Goal: Task Accomplishment & Management: Use online tool/utility

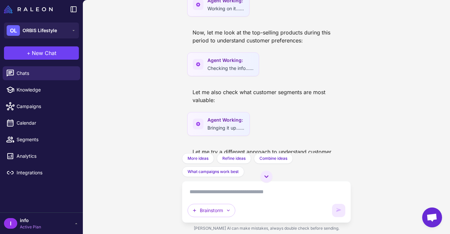
scroll to position [287, 0]
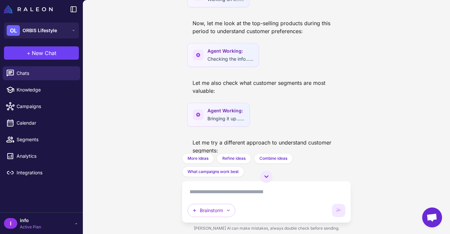
click at [359, 42] on div "look at data from 2024 (last year from september to december) and: - identify a…" at bounding box center [266, 117] width 367 height 234
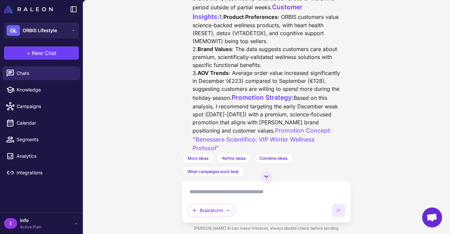
scroll to position [632, 0]
click at [272, 76] on div "Based on the data analysis, I've identified several key insights: Weak Spot Ide…" at bounding box center [265, 211] width 147 height 597
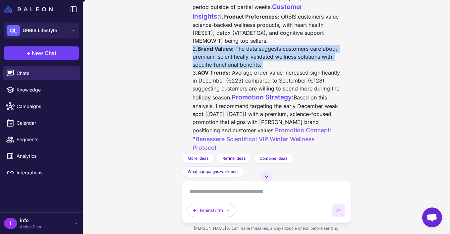
click at [272, 76] on div "Based on the data analysis, I've identified several key insights: Weak Spot Ide…" at bounding box center [265, 211] width 147 height 597
click at [274, 86] on div "Based on the data analysis, I've identified several key insights: Weak Spot Ide…" at bounding box center [265, 211] width 147 height 597
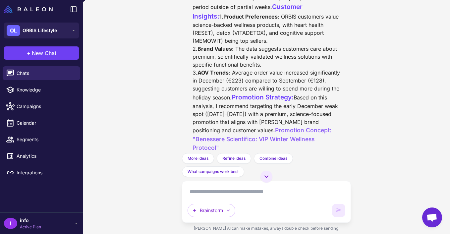
click at [262, 76] on div "Based on the data analysis, I've identified several key insights: Weak Spot Ide…" at bounding box center [265, 211] width 147 height 597
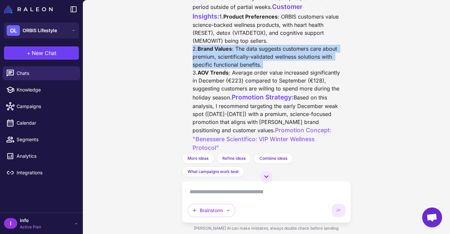
click at [262, 76] on div "Based on the data analysis, I've identified several key insights: Weak Spot Ide…" at bounding box center [265, 211] width 147 height 597
click at [266, 90] on div "Based on the data analysis, I've identified several key insights: Weak Spot Ide…" at bounding box center [265, 211] width 147 height 597
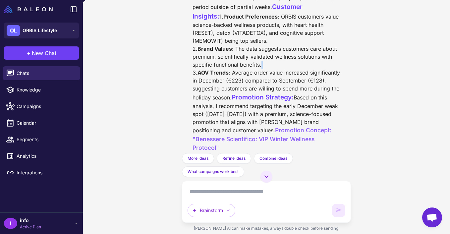
click at [266, 90] on div "Based on the data analysis, I've identified several key insights: Weak Spot Ide…" at bounding box center [265, 211] width 147 height 597
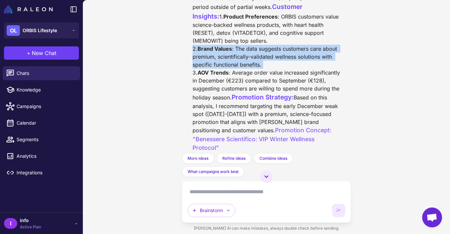
click at [266, 90] on div "Based on the data analysis, I've identified several key insights: Weak Spot Ide…" at bounding box center [265, 211] width 147 height 597
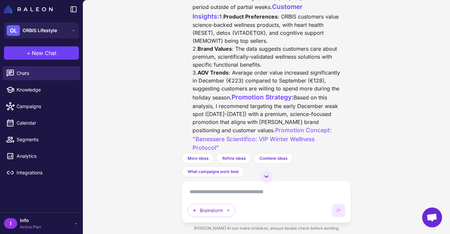
click at [269, 113] on div "Based on the data analysis, I've identified several key insights: Weak Spot Ide…" at bounding box center [265, 211] width 147 height 597
click at [269, 115] on div "Based on the data analysis, I've identified several key insights: Weak Spot Ide…" at bounding box center [265, 211] width 147 height 597
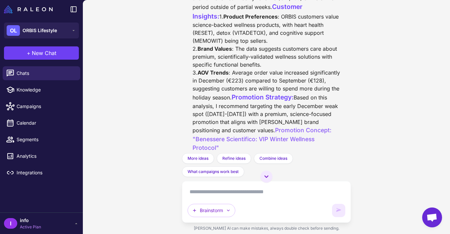
click at [269, 115] on div "Based on the data analysis, I've identified several key insights: Weak Spot Ide…" at bounding box center [265, 211] width 147 height 597
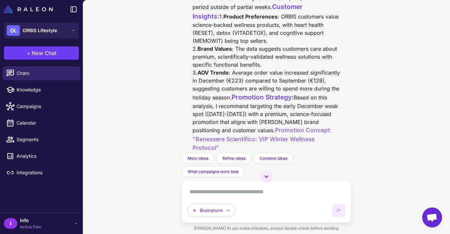
click at [269, 115] on div "Based on the data analysis, I've identified several key insights: Weak Spot Ide…" at bounding box center [265, 211] width 147 height 597
click at [269, 107] on div "Based on the data analysis, I've identified several key insights: Weak Spot Ide…" at bounding box center [265, 211] width 147 height 597
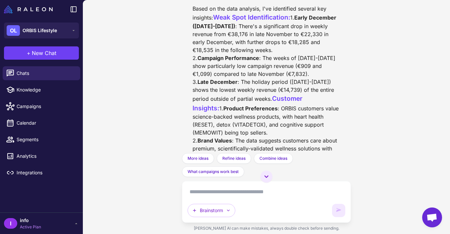
scroll to position [538, 0]
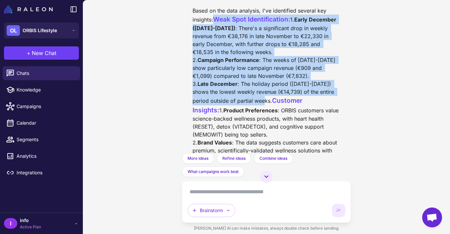
drag, startPoint x: 262, startPoint y: 112, endPoint x: 168, endPoint y: 27, distance: 126.8
click at [168, 27] on div "look at data from 2024 (last year from september to december) and: - identify a…" at bounding box center [266, 117] width 367 height 234
copy div "Weak Spot Identification: 1. Early December ([DATE]-[DATE]) : There's a signifi…"
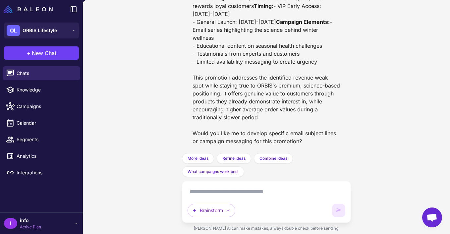
scroll to position [1121, 0]
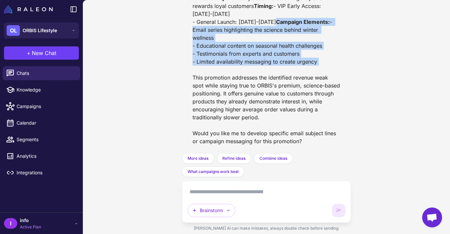
drag, startPoint x: 329, startPoint y: 65, endPoint x: 181, endPoint y: 19, distance: 155.0
click at [181, 19] on div "look at data from 2024 (last year from september to december) and: - identify a…" at bounding box center [266, 117] width 367 height 234
copy div "Campaign Elements: - Email series highlighting the science behind winter wellne…"
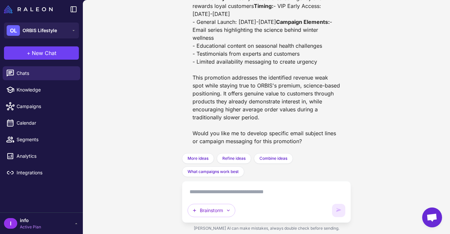
click at [222, 188] on textarea at bounding box center [265, 191] width 157 height 11
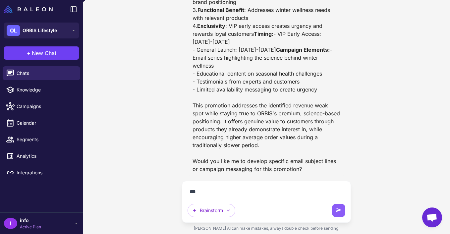
scroll to position [1093, 0]
type textarea "**********"
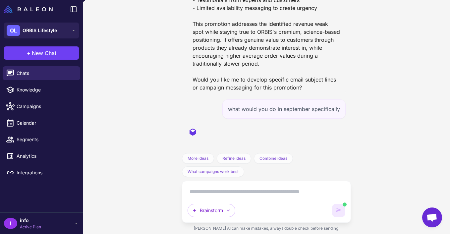
scroll to position [1175, 0]
click at [38, 71] on span "Chats" at bounding box center [46, 73] width 58 height 7
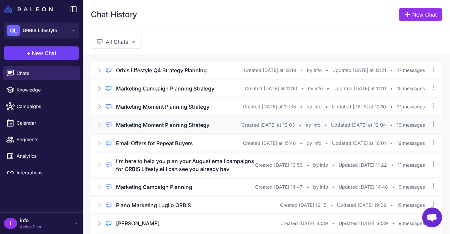
click at [154, 131] on div "Regular Chat Marketing Moment Planning Strategy Created [DATE] at 12:03 • by in…" at bounding box center [266, 125] width 351 height 17
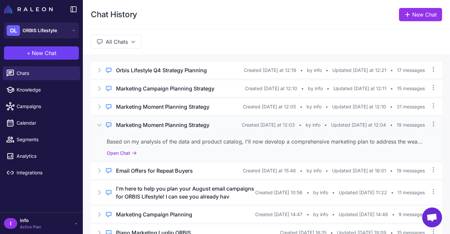
click at [129, 149] on div "Based on my analysis of the data and product catalog, I'll now develop a compre…" at bounding box center [266, 146] width 351 height 27
click at [129, 155] on button "Open Chat" at bounding box center [122, 152] width 30 height 7
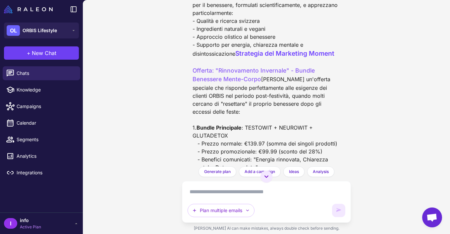
scroll to position [693, 0]
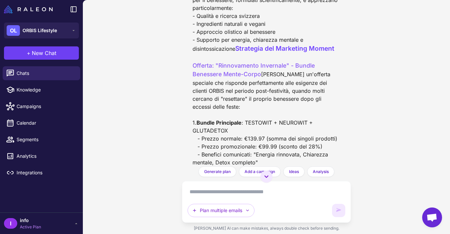
drag, startPoint x: 238, startPoint y: 64, endPoint x: 190, endPoint y: 10, distance: 71.3
copy div "I clienti ORBIS Lifestyle sono interessati a prodotti premium per il benessere,…"
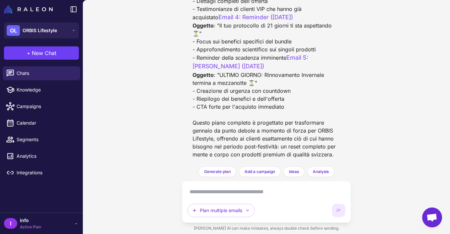
scroll to position [1810, 0]
click at [34, 73] on span "Chats" at bounding box center [46, 73] width 58 height 7
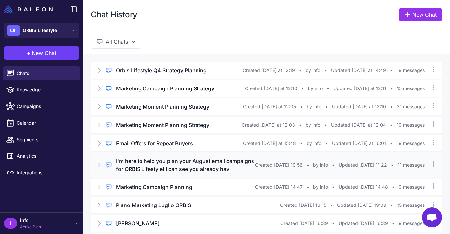
click at [167, 172] on h3 "I'm here to help you plan your August email campaigns for ORBIS Lifestyle! I ca…" at bounding box center [185, 165] width 139 height 16
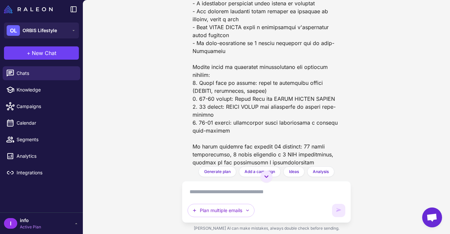
scroll to position [2261, 0]
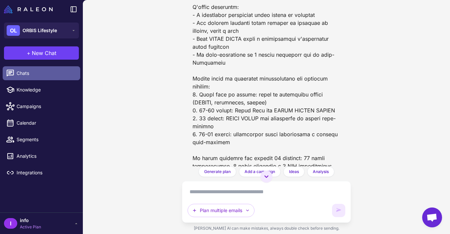
click at [49, 75] on span "Chats" at bounding box center [46, 73] width 58 height 7
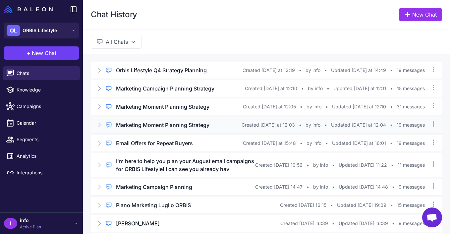
click at [186, 128] on h3 "Marketing Moment Planning Strategy" at bounding box center [162, 125] width 93 height 8
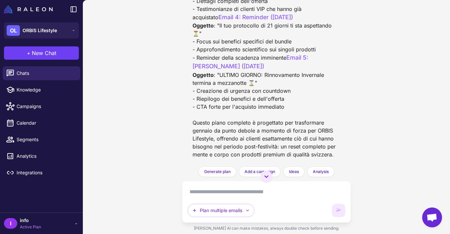
scroll to position [1810, 0]
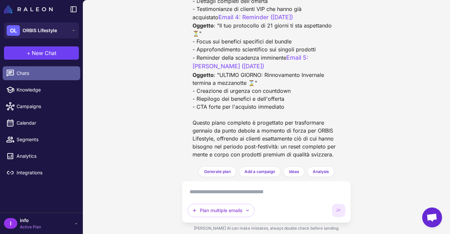
click at [44, 73] on span "Chats" at bounding box center [46, 73] width 58 height 7
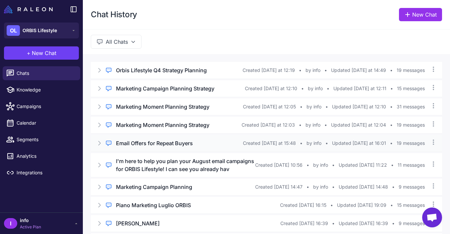
click at [167, 142] on h3 "Email Offers for Repeat Buyers" at bounding box center [154, 143] width 77 height 8
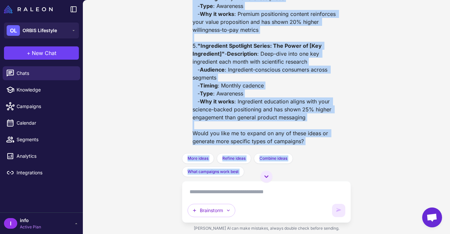
scroll to position [2691, 0]
drag, startPoint x: 186, startPoint y: 65, endPoint x: 315, endPoint y: 137, distance: 148.2
click at [315, 137] on div "Email Offers for Repeat Buyers [DATE] what are the 3 core offers that have been…" at bounding box center [266, 76] width 168 height 153
copy div "Promotional Campaigns These have consistently been your strongest revenue gener…"
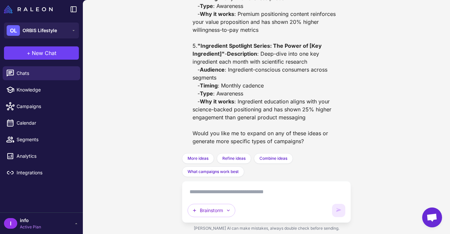
click at [244, 196] on textarea at bounding box center [265, 191] width 157 height 11
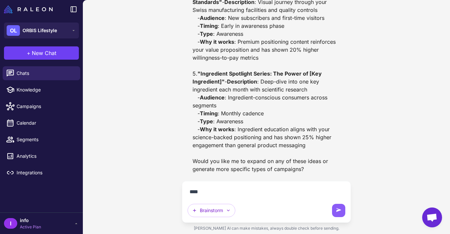
scroll to position [2664, 0]
type textarea "**********"
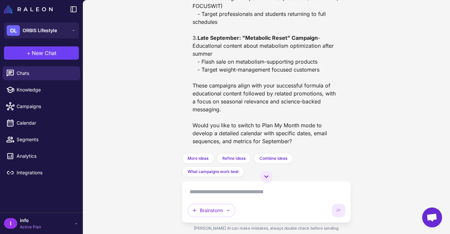
scroll to position [2879, 0]
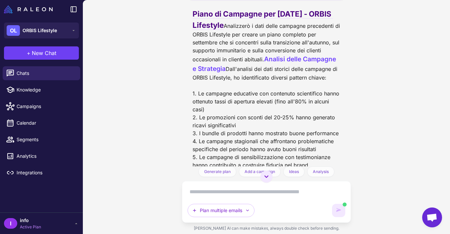
scroll to position [108, 0]
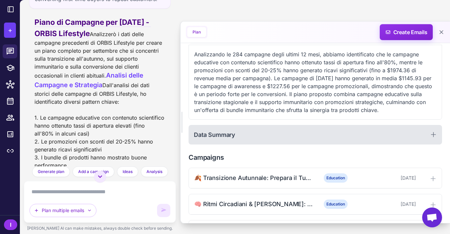
scroll to position [101, 0]
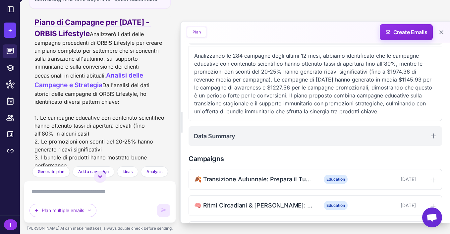
click at [278, 82] on p "Analizzando le 284 campagne degli ultimi 12 mesi, abbiamo identificato che le c…" at bounding box center [315, 84] width 242 height 64
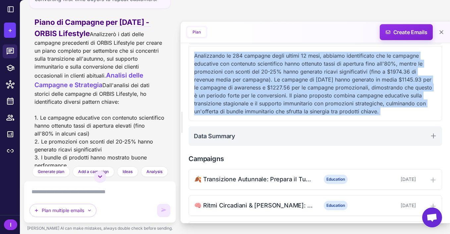
click at [278, 82] on p "Analizzando le 284 campagne degli ultimi 12 mesi, abbiamo identificato che le c…" at bounding box center [315, 84] width 242 height 64
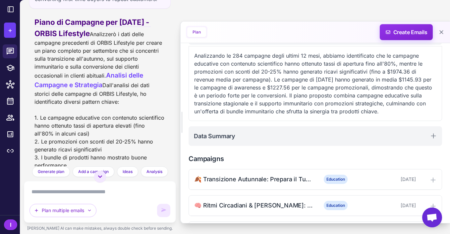
click at [286, 87] on p "Analizzando le 284 campagne degli ultimi 12 mesi, abbiamo identificato che le c…" at bounding box center [315, 84] width 242 height 64
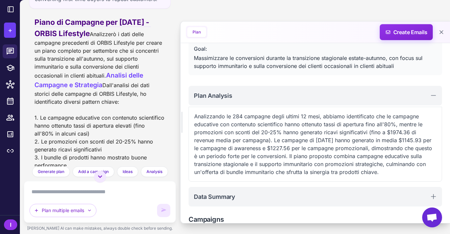
scroll to position [0, 0]
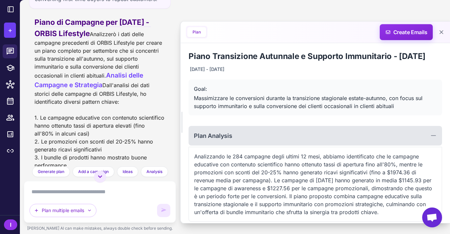
click at [279, 138] on div "Plan Analysis" at bounding box center [314, 136] width 253 height 20
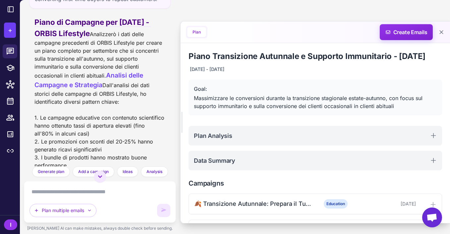
click at [200, 30] on button "Plan" at bounding box center [196, 32] width 19 height 10
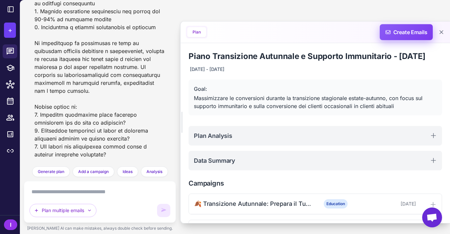
click at [399, 31] on span "Create Emails" at bounding box center [406, 32] width 58 height 16
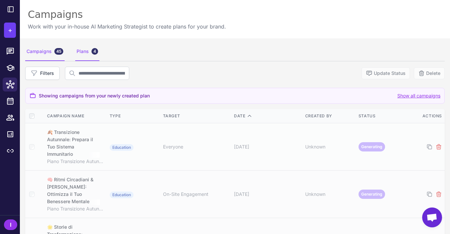
click at [87, 52] on div "Plans 4" at bounding box center [87, 51] width 24 height 19
